Goal: Task Accomplishment & Management: Use online tool/utility

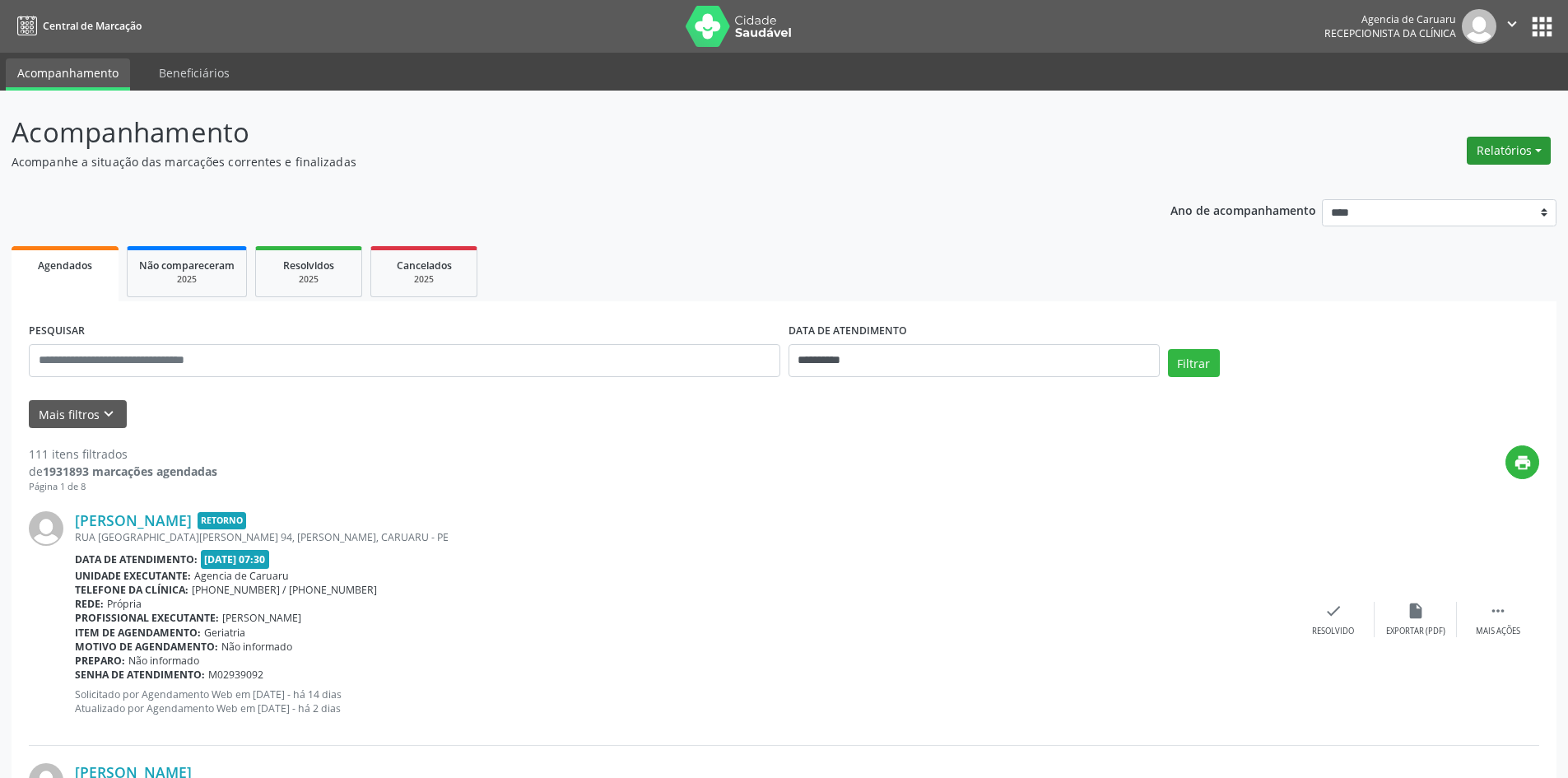
click at [1486, 147] on button "Relatórios" at bounding box center [1508, 151] width 84 height 28
click at [1413, 187] on link "Agendamentos" at bounding box center [1463, 185] width 177 height 23
select select "*"
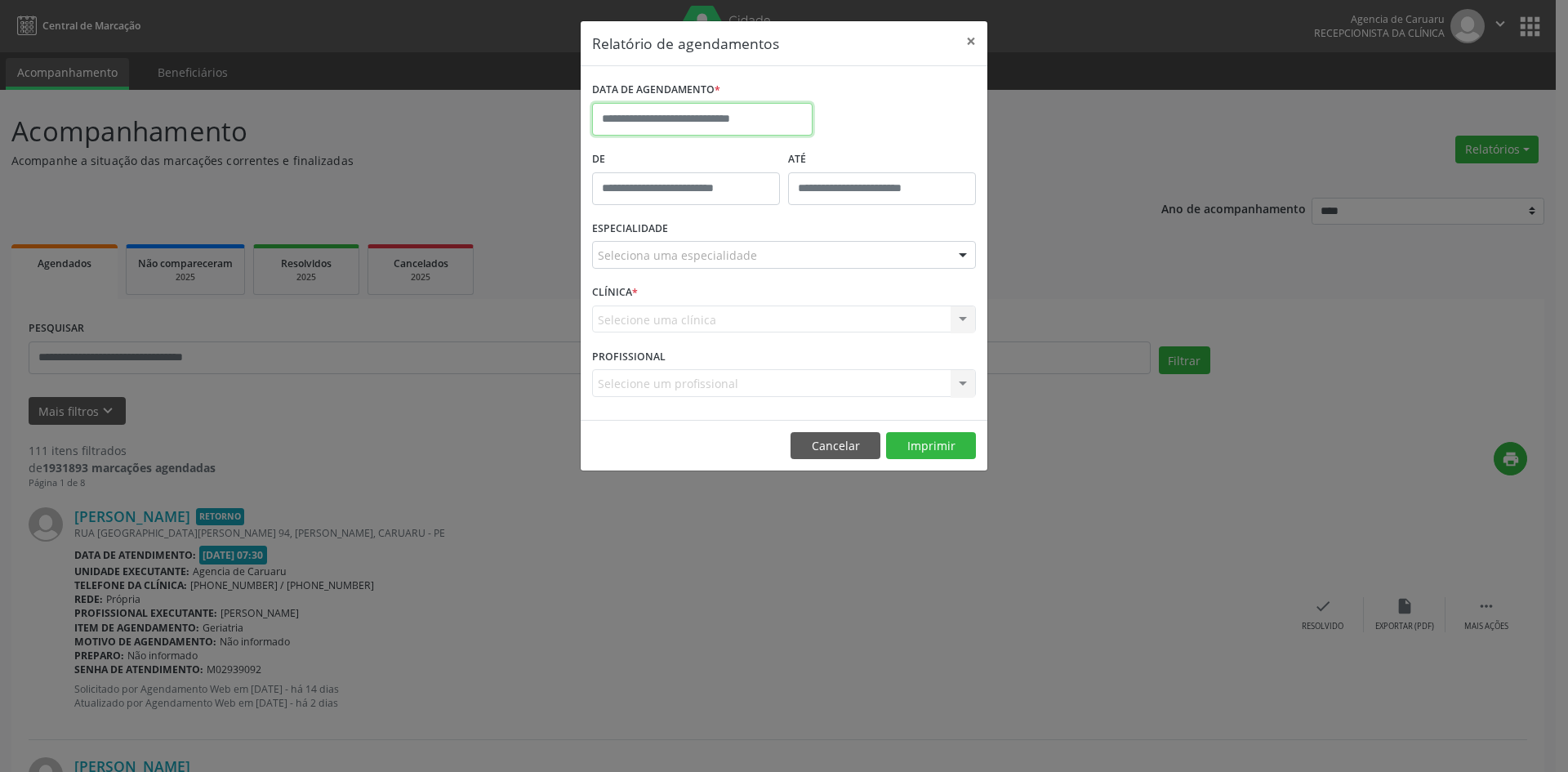
click at [635, 115] on input "text" at bounding box center [702, 118] width 221 height 32
click at [721, 201] on span "1" at bounding box center [717, 204] width 32 height 32
type input "**********"
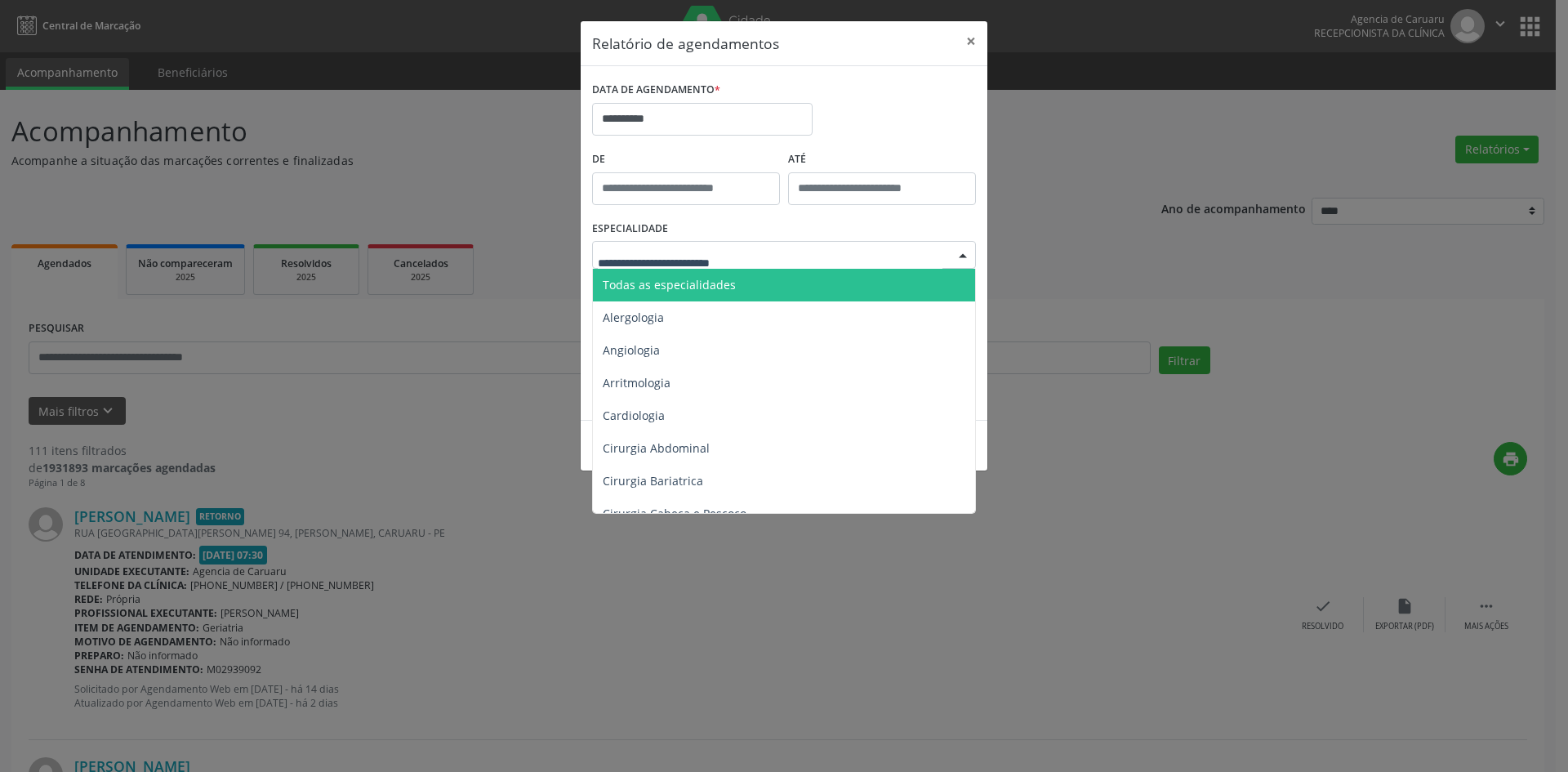
click at [686, 278] on span "Todas as especialidades" at bounding box center [669, 284] width 133 height 16
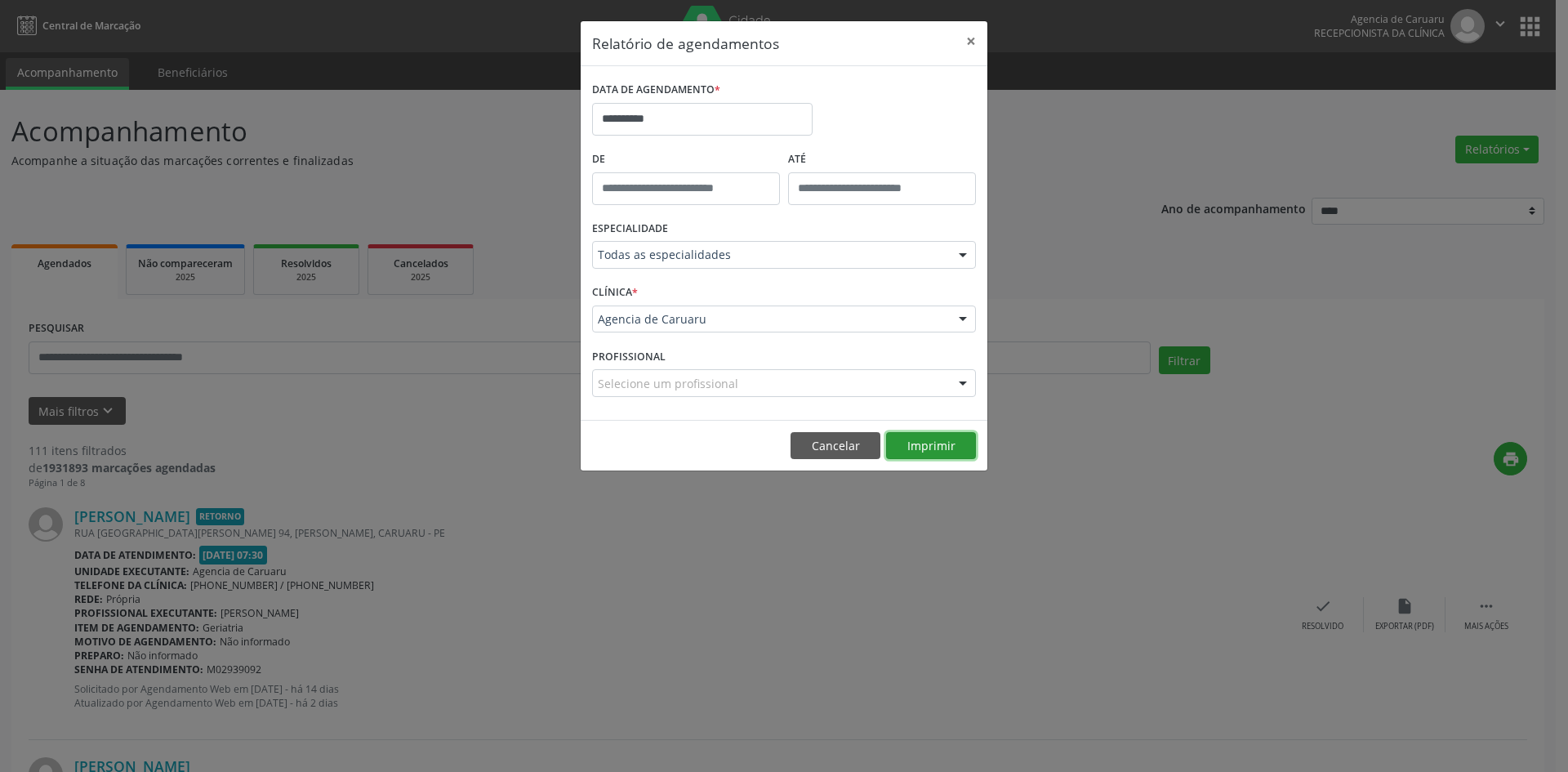
click at [933, 450] on button "Imprimir" at bounding box center [931, 446] width 90 height 27
